Goal: Information Seeking & Learning: Learn about a topic

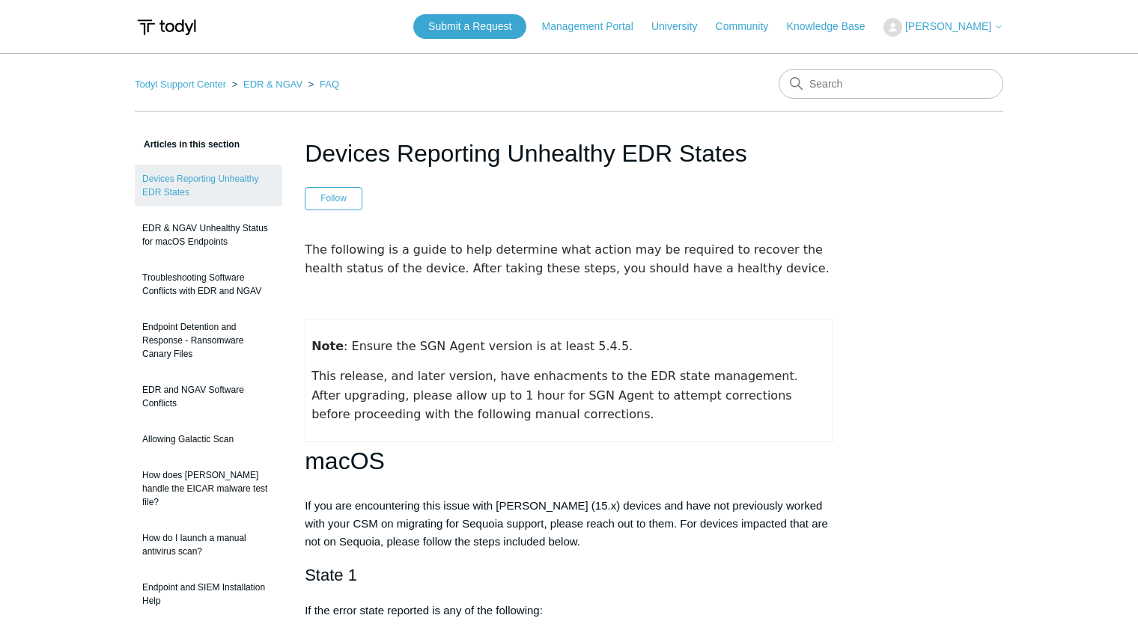
scroll to position [1721, 0]
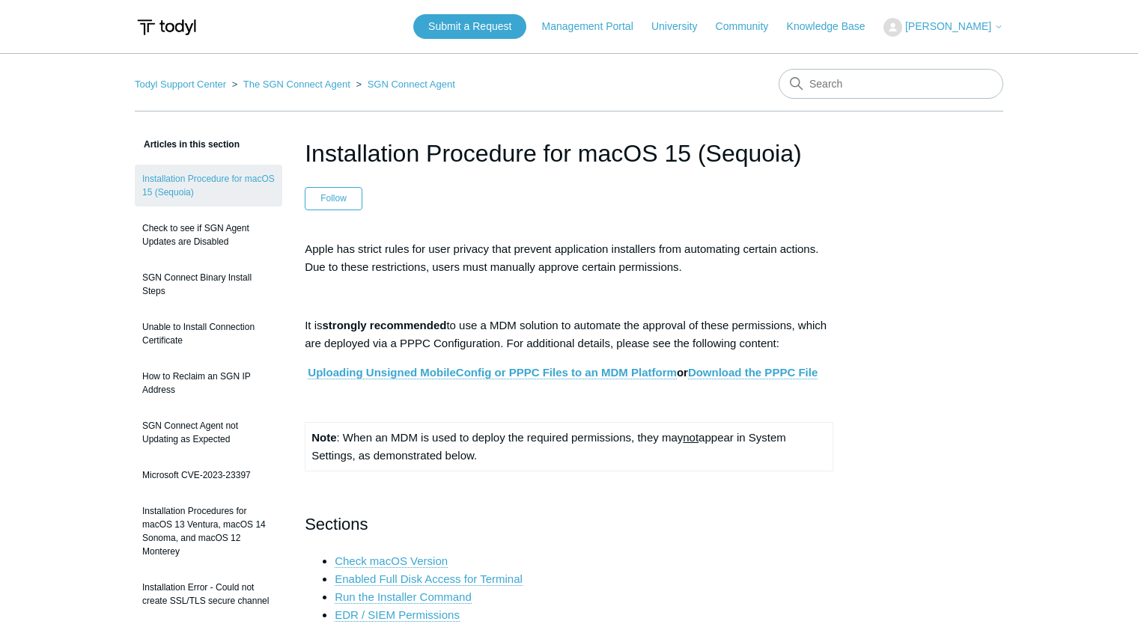
scroll to position [449, 0]
